Goal: Book appointment/travel/reservation

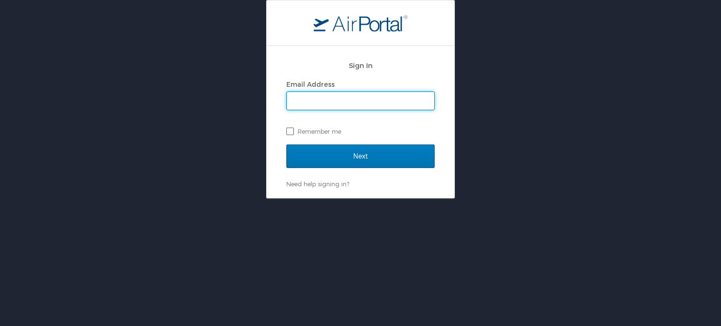
type input "[EMAIL_ADDRESS][DOMAIN_NAME]"
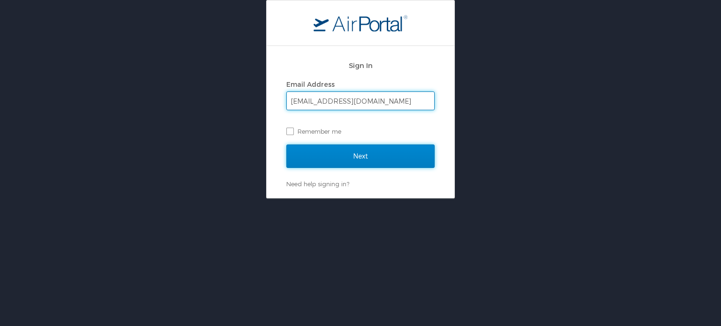
click at [332, 152] on input "Next" at bounding box center [360, 156] width 148 height 23
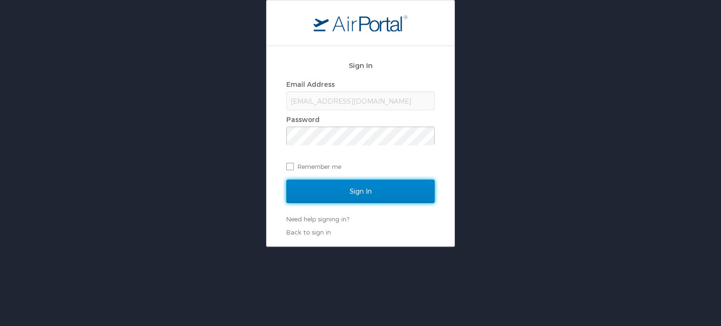
click at [358, 189] on input "Sign In" at bounding box center [360, 191] width 148 height 23
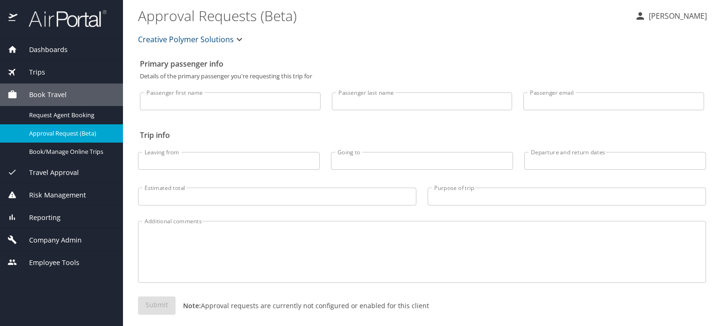
click at [46, 88] on div "Book Travel" at bounding box center [61, 95] width 123 height 23
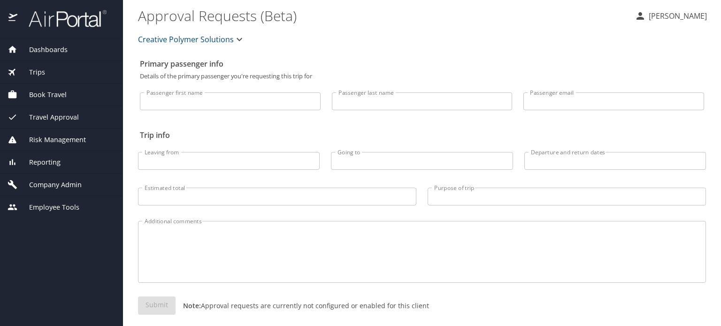
click at [51, 97] on span "Book Travel" at bounding box center [41, 95] width 49 height 10
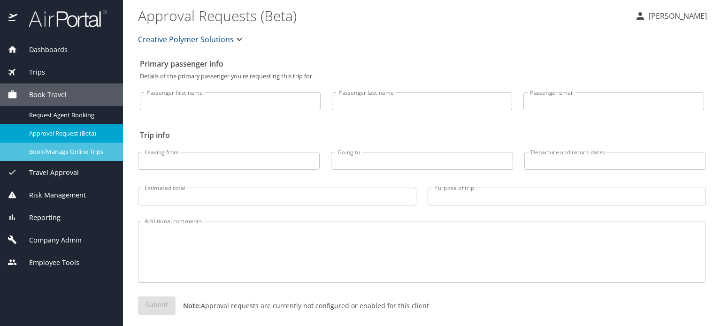
click at [56, 153] on span "Book/Manage Online Trips" at bounding box center [70, 151] width 83 height 9
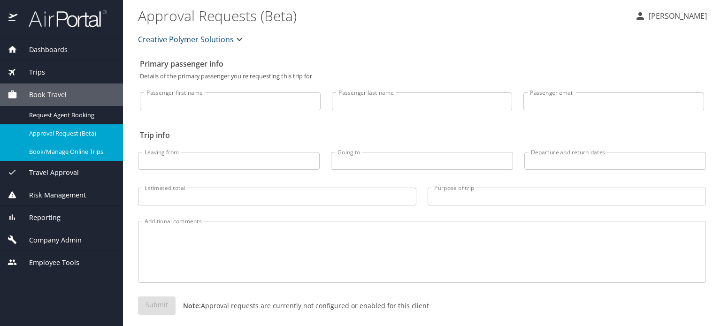
click at [237, 44] on icon "button" at bounding box center [239, 39] width 11 height 11
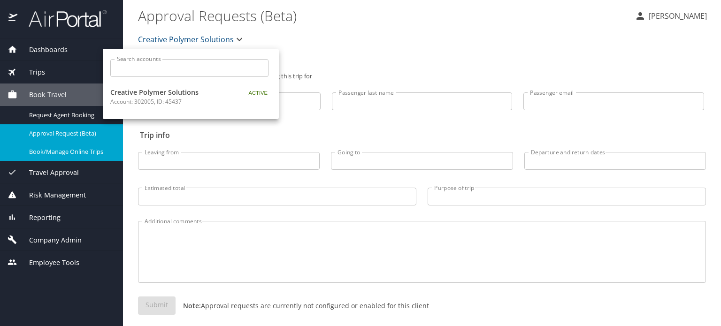
click at [237, 44] on div at bounding box center [360, 163] width 721 height 326
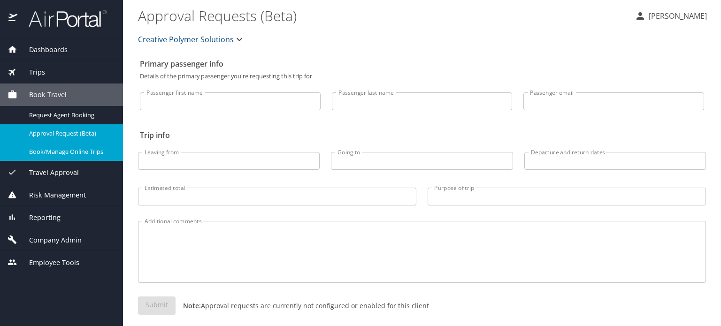
click at [55, 92] on span "Book Travel" at bounding box center [41, 95] width 49 height 10
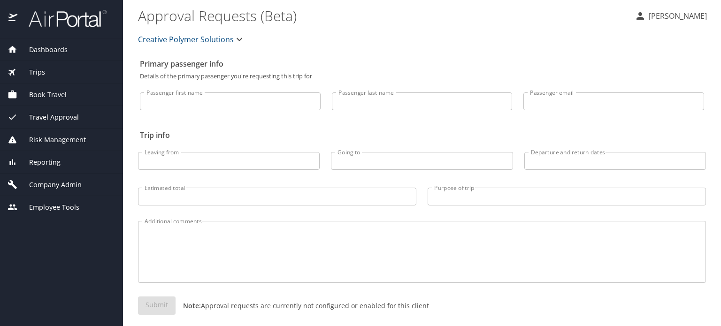
click at [55, 92] on span "Book Travel" at bounding box center [41, 95] width 49 height 10
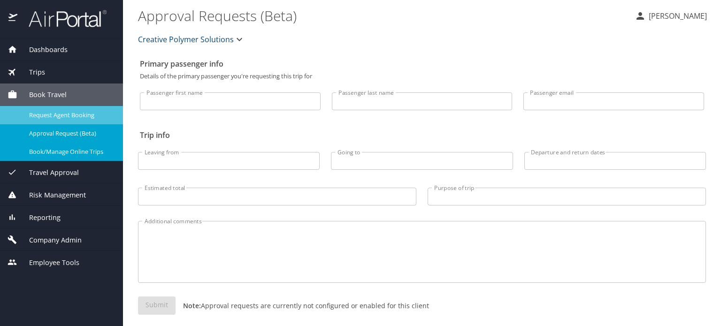
click at [86, 112] on span "Request Agent Booking" at bounding box center [70, 115] width 83 height 9
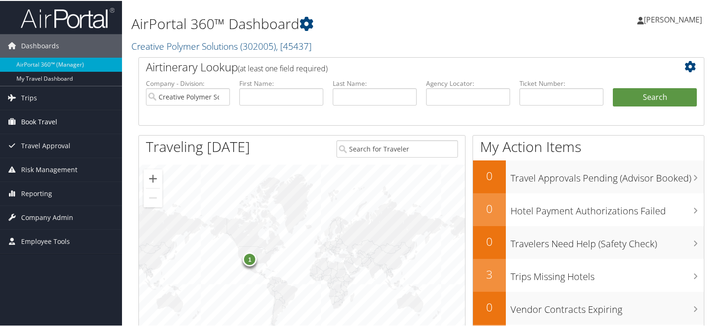
click at [44, 124] on span "Book Travel" at bounding box center [39, 120] width 36 height 23
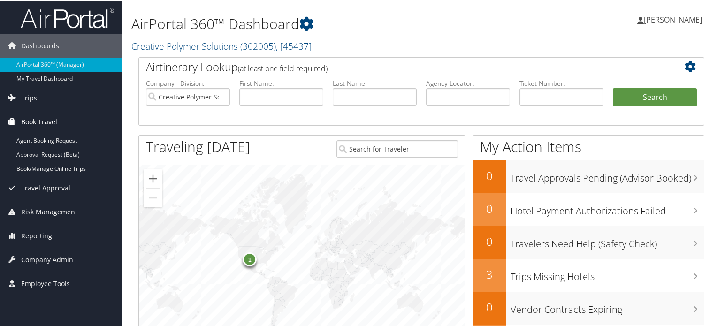
click at [43, 118] on span "Book Travel" at bounding box center [39, 120] width 36 height 23
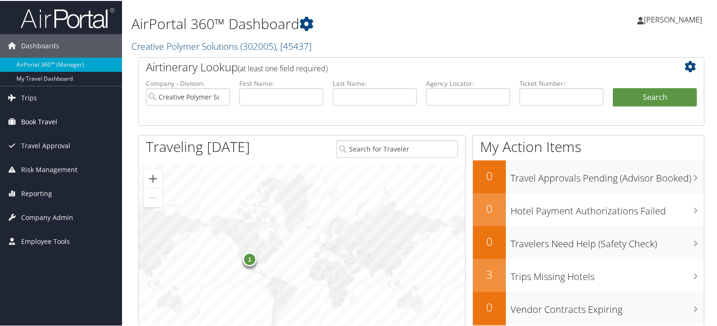
click at [43, 118] on span "Book Travel" at bounding box center [39, 120] width 36 height 23
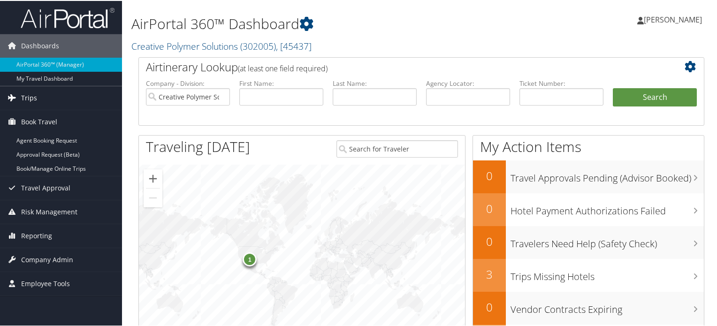
click at [28, 96] on span "Trips" at bounding box center [29, 96] width 16 height 23
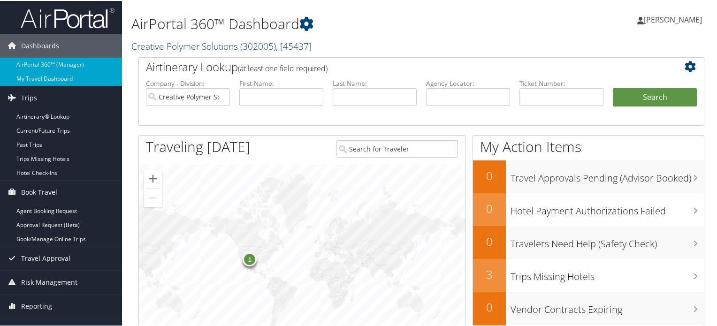
click at [63, 78] on link "My Travel Dashboard" at bounding box center [61, 78] width 122 height 14
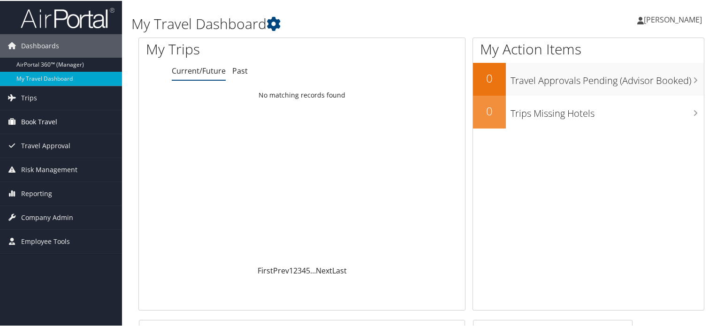
click at [39, 121] on span "Book Travel" at bounding box center [39, 120] width 36 height 23
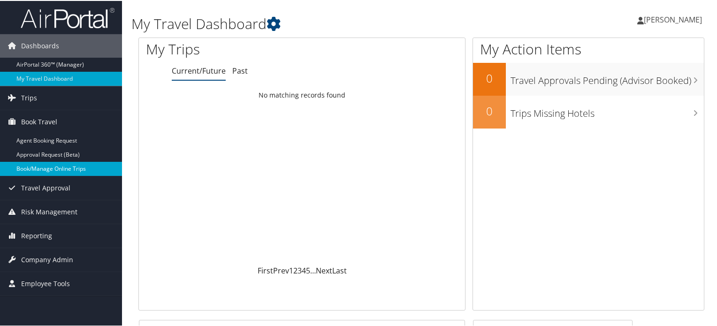
click at [59, 167] on link "Book/Manage Online Trips" at bounding box center [61, 168] width 122 height 14
